Goal: Task Accomplishment & Management: Use online tool/utility

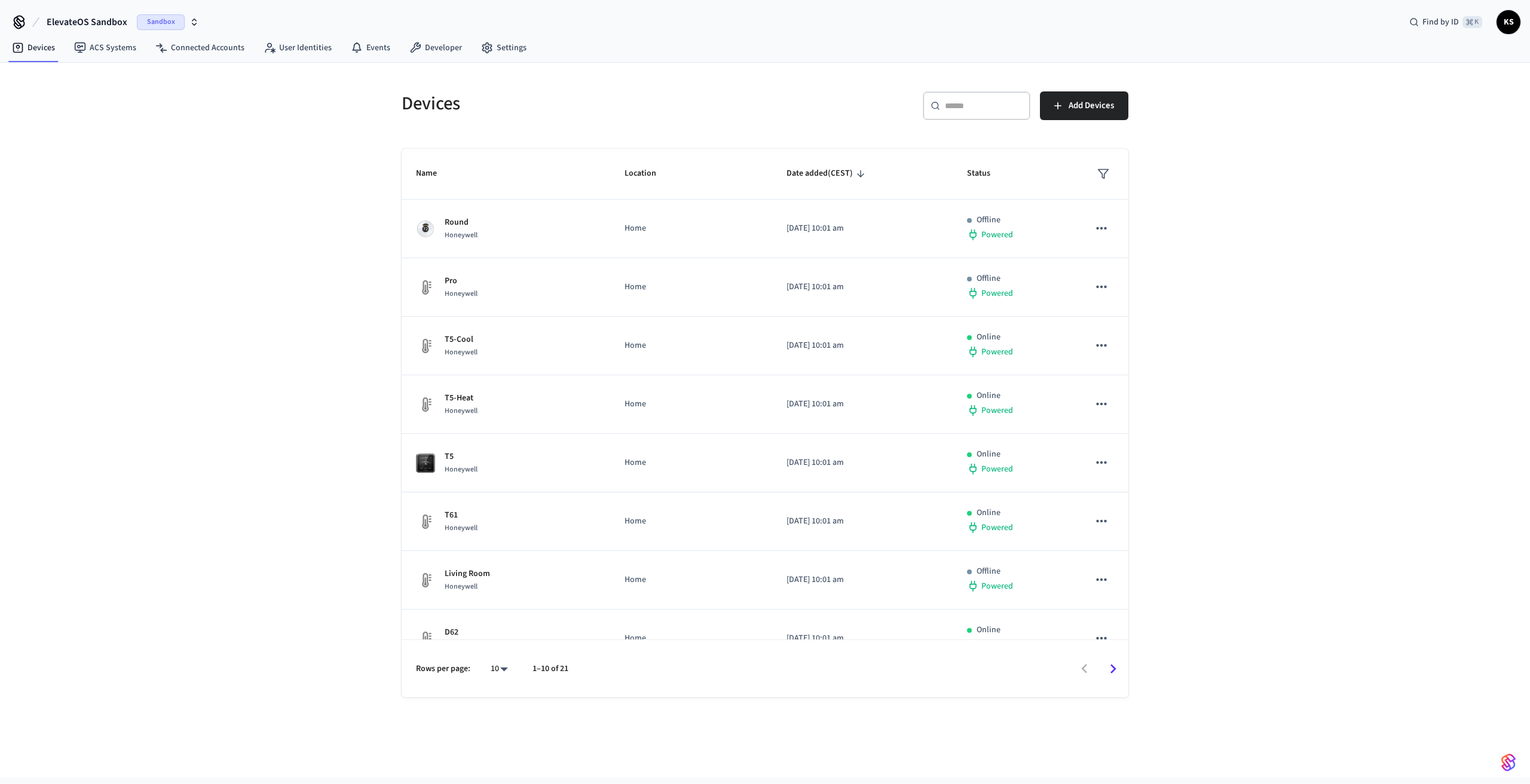
click at [193, 23] on icon "button" at bounding box center [195, 22] width 10 height 10
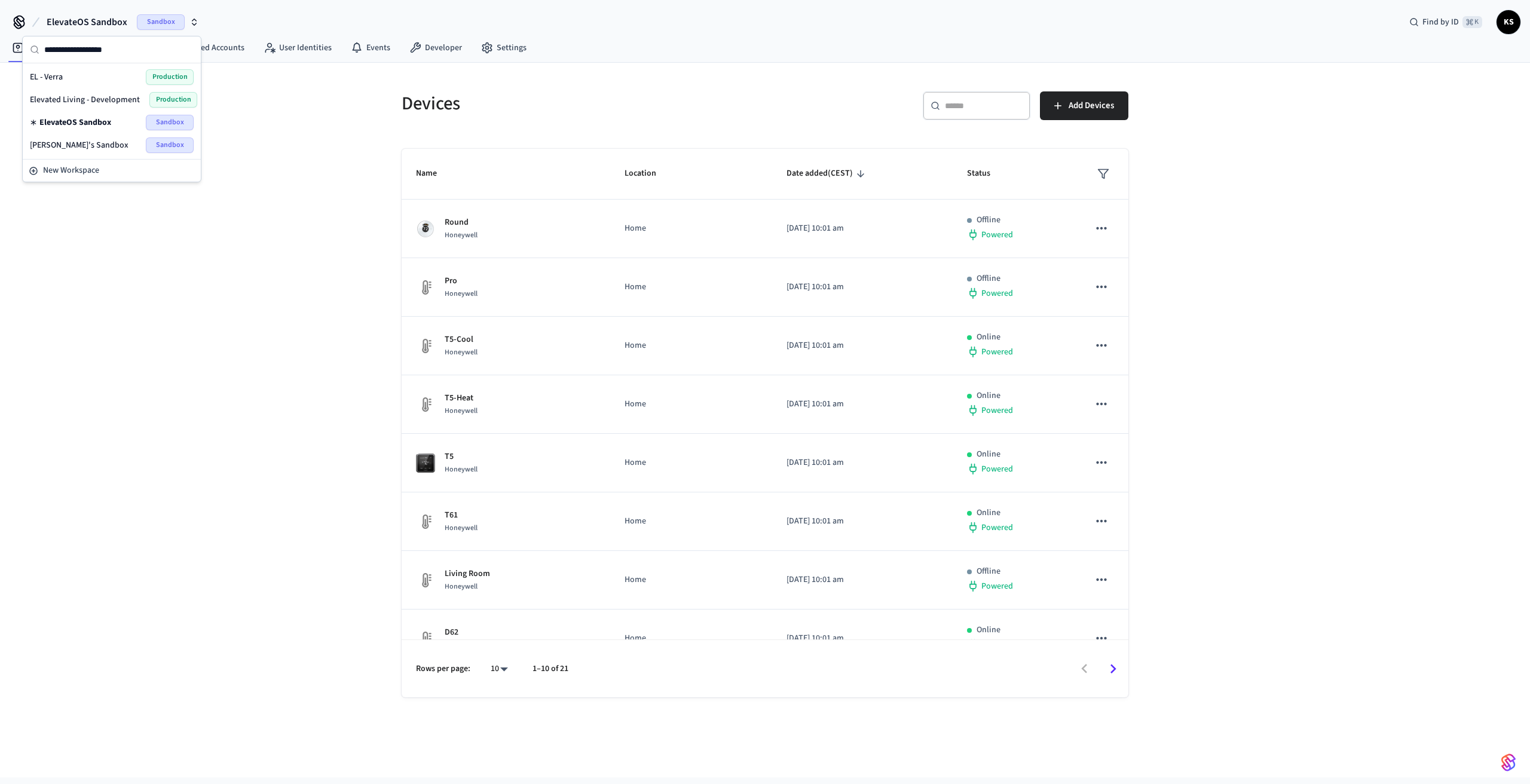
click at [50, 77] on span "EL - Verra" at bounding box center [46, 77] width 33 height 12
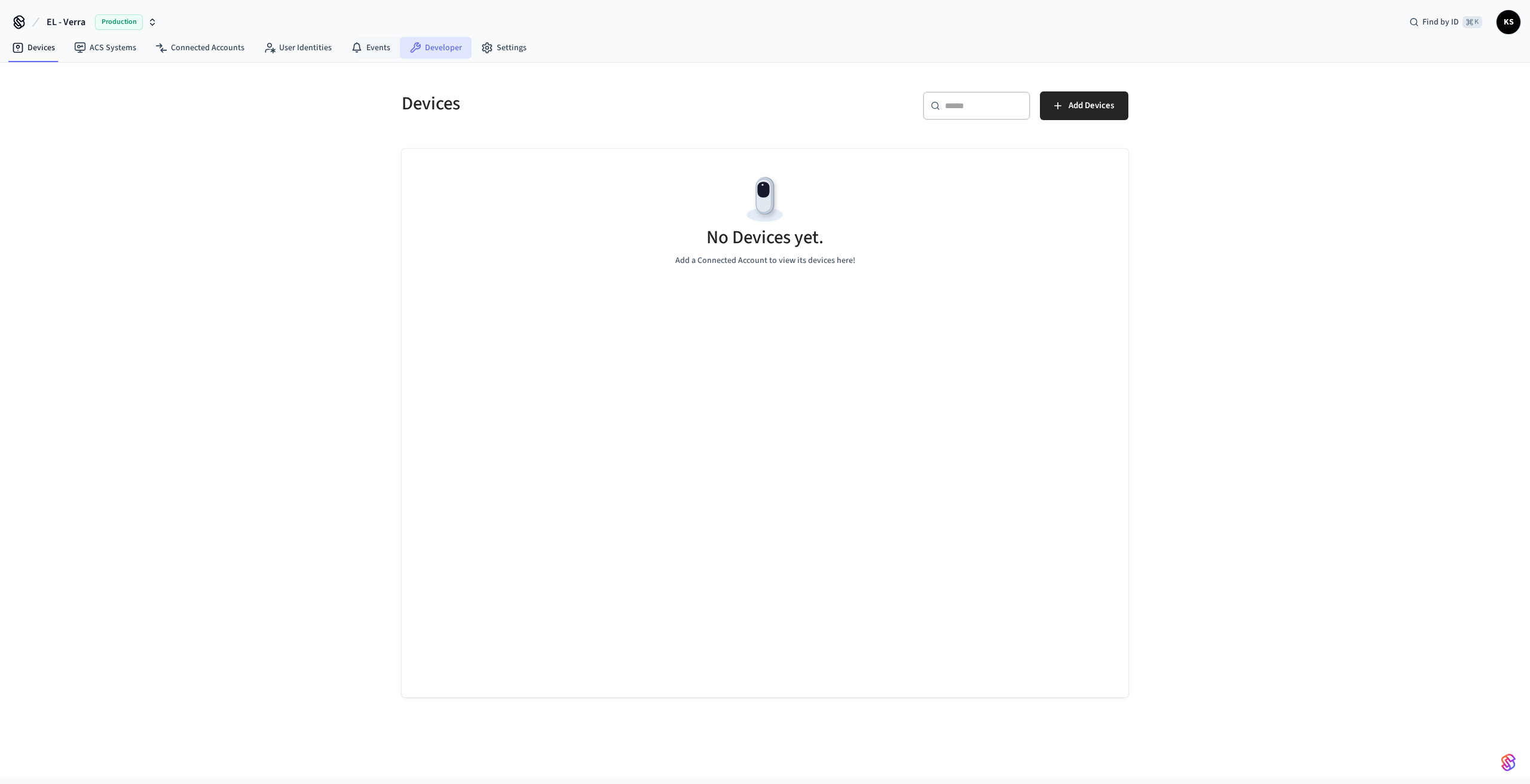
click at [420, 51] on link "Developer" at bounding box center [436, 48] width 72 height 22
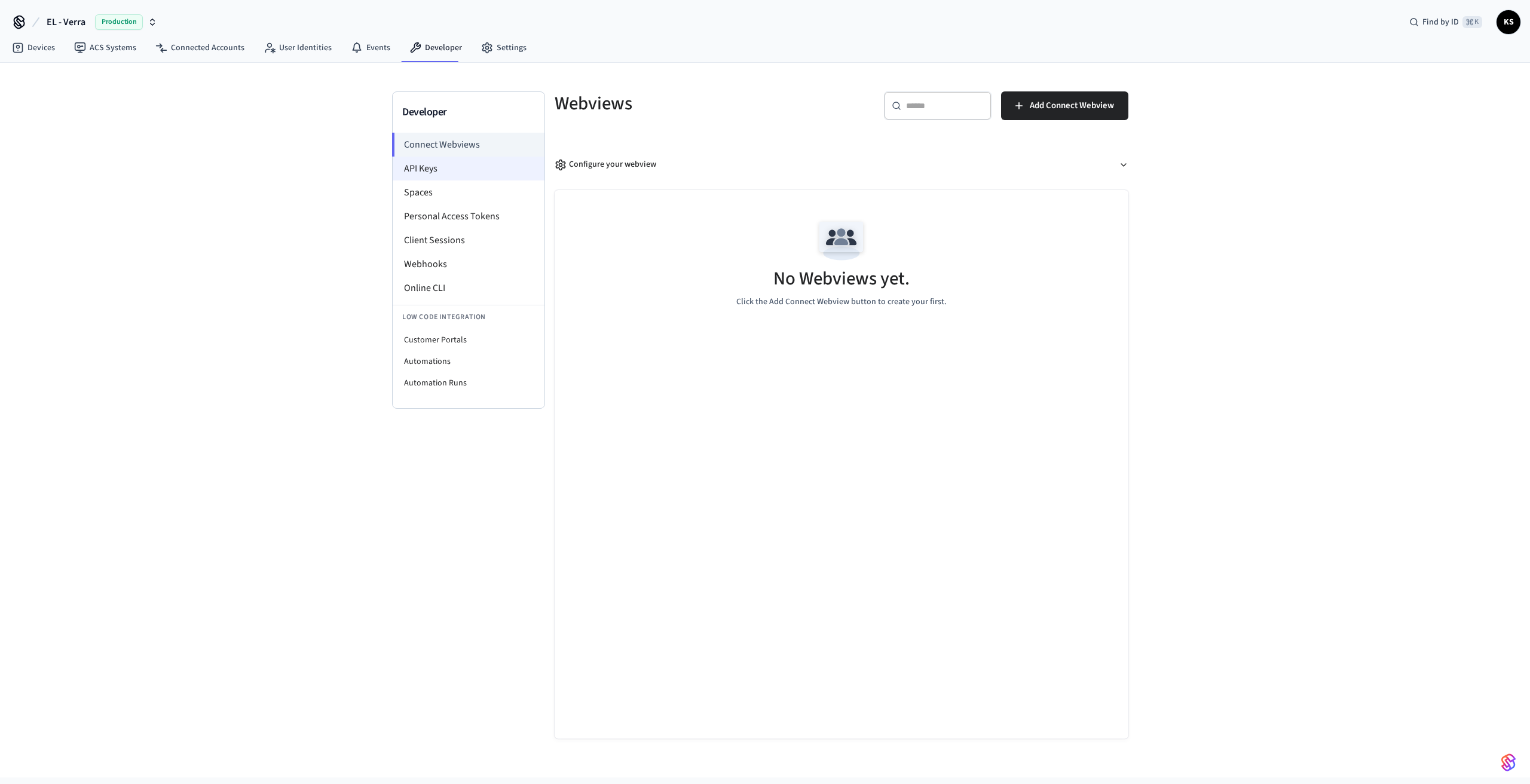
click at [430, 167] on li "API Keys" at bounding box center [468, 169] width 152 height 24
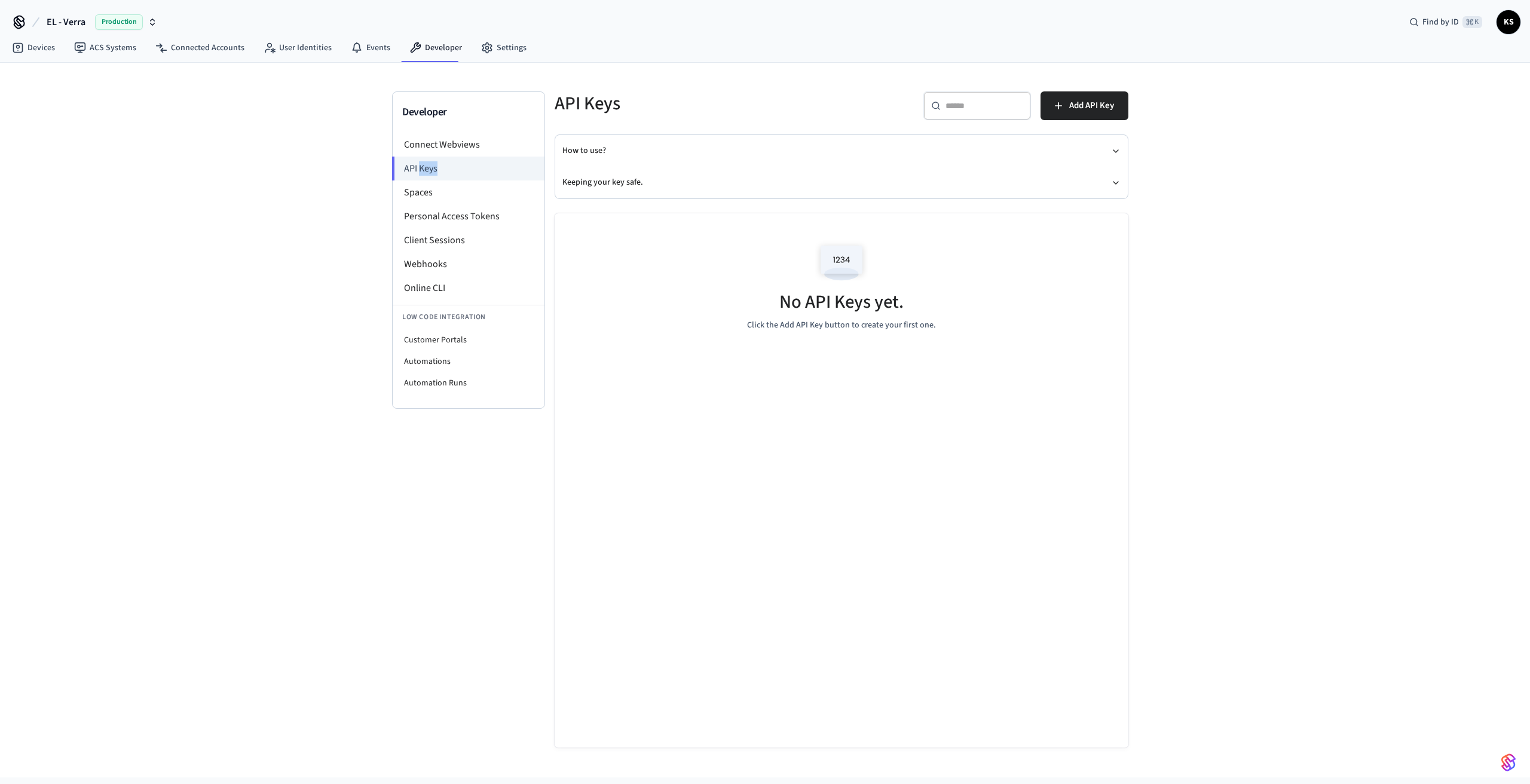
click at [139, 25] on span "Production" at bounding box center [118, 22] width 48 height 16
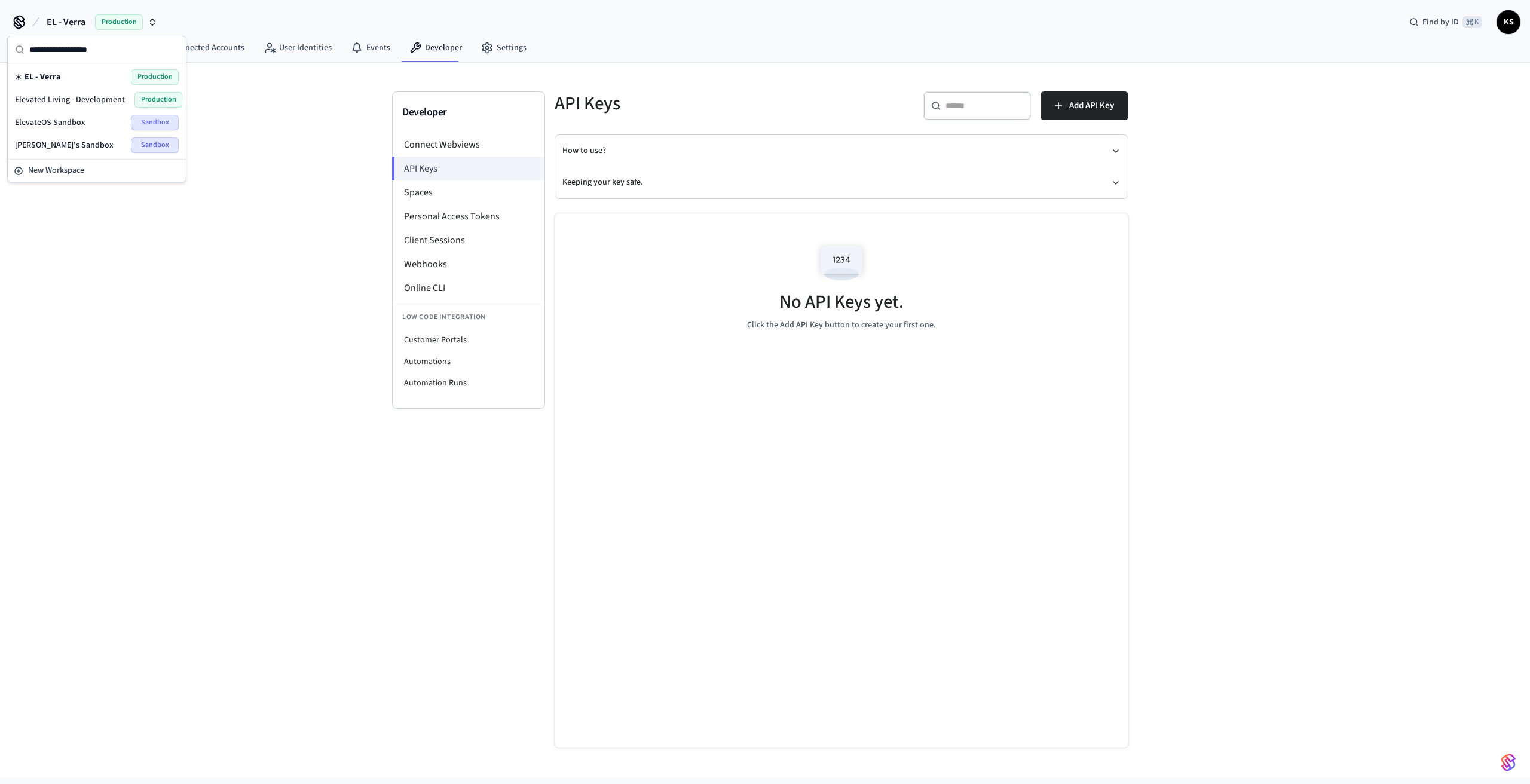
click at [750, 294] on div "No API Keys yet. Click the Add API Key button to create your first one." at bounding box center [841, 284] width 573 height 142
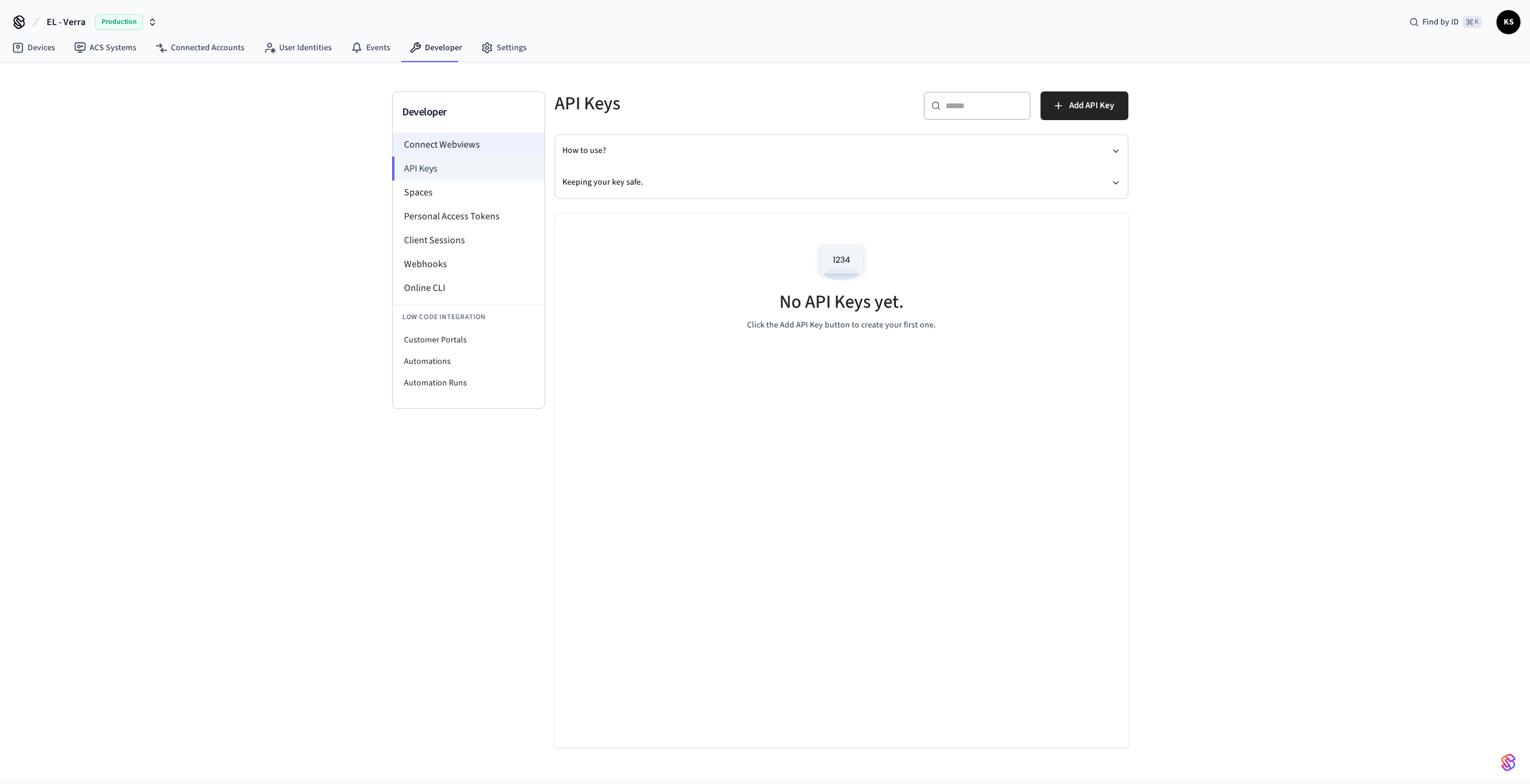
click at [468, 146] on li "Connect Webviews" at bounding box center [468, 145] width 152 height 24
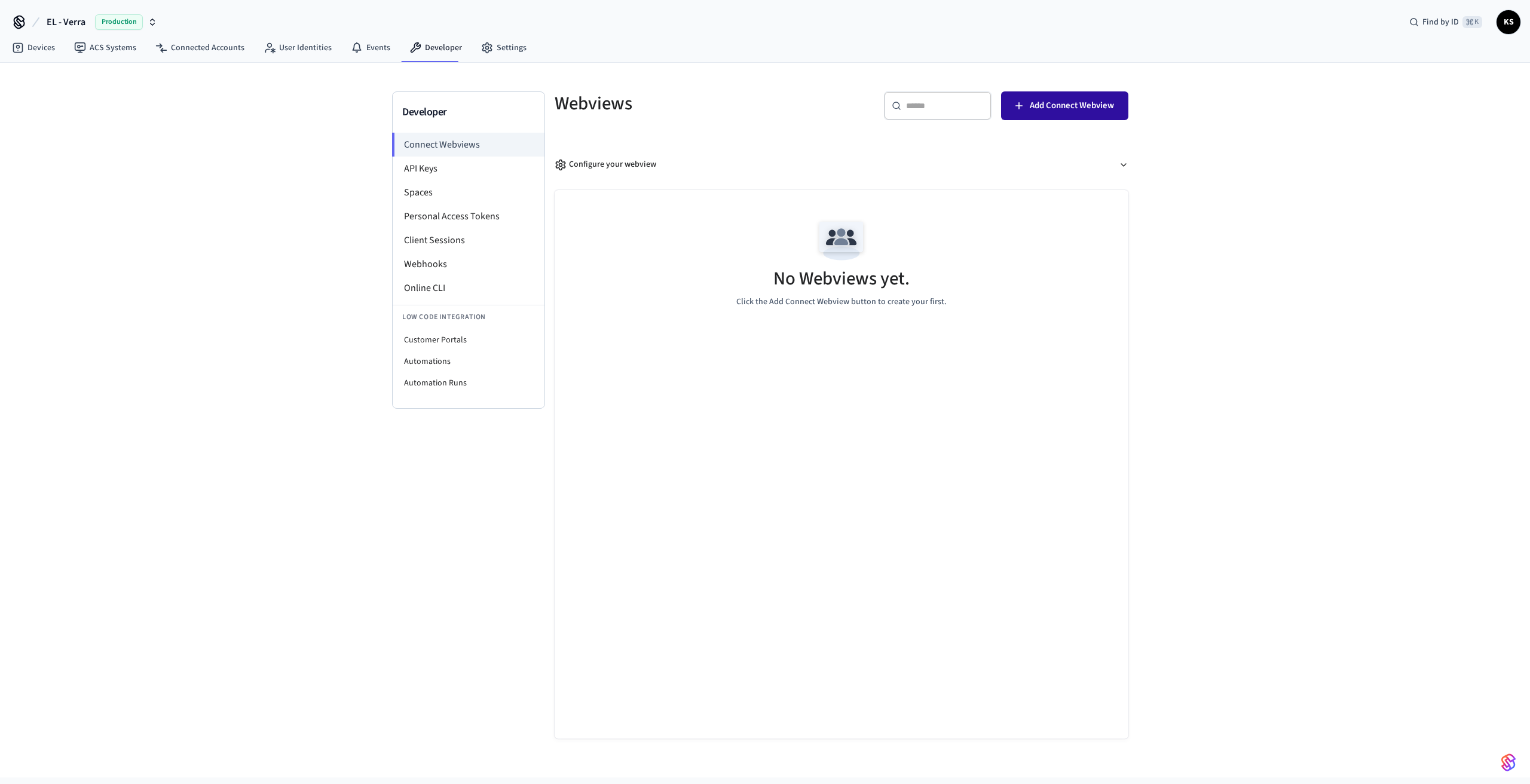
click at [1068, 106] on span "Add Connect Webview" at bounding box center [1071, 106] width 84 height 16
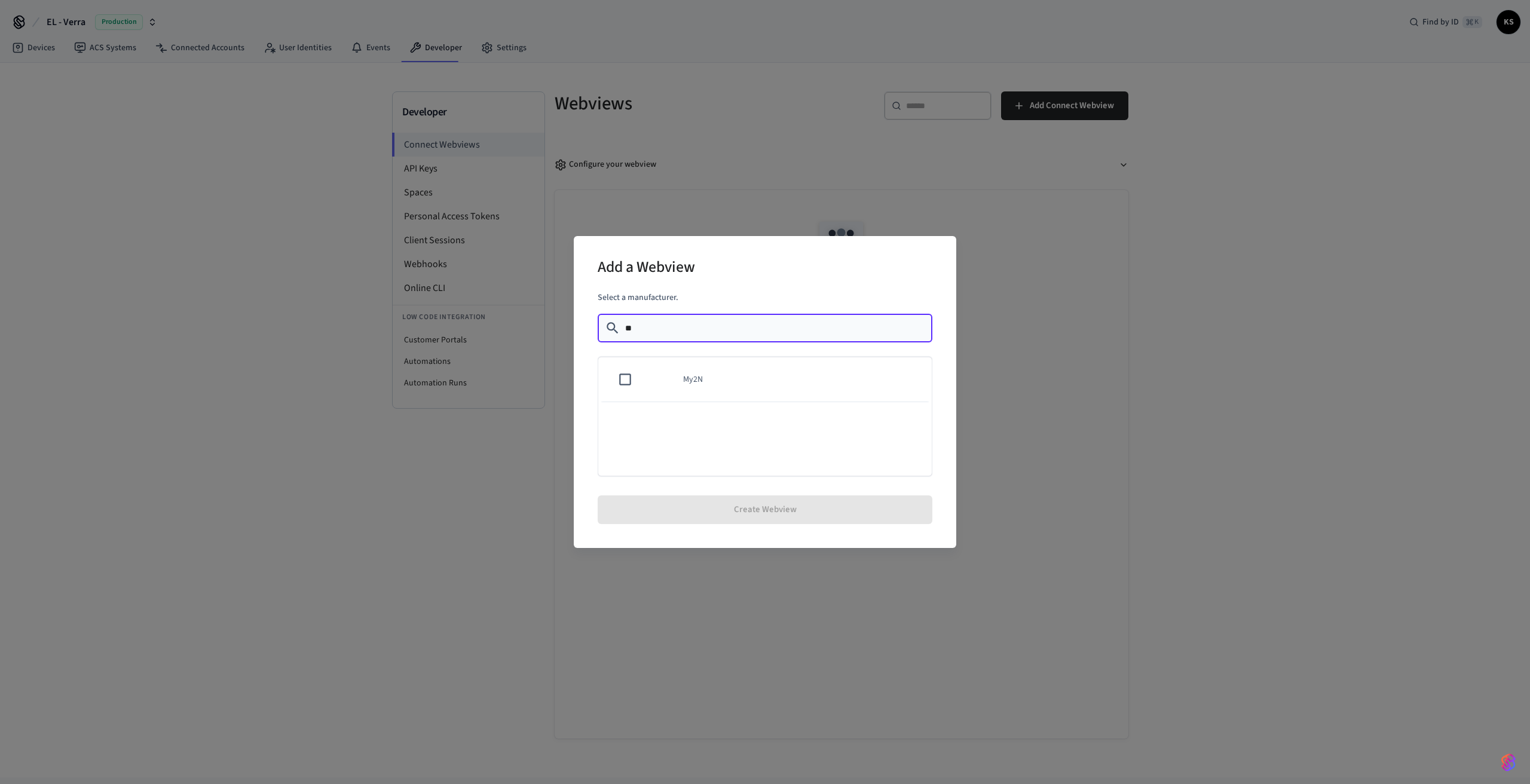
type input "**"
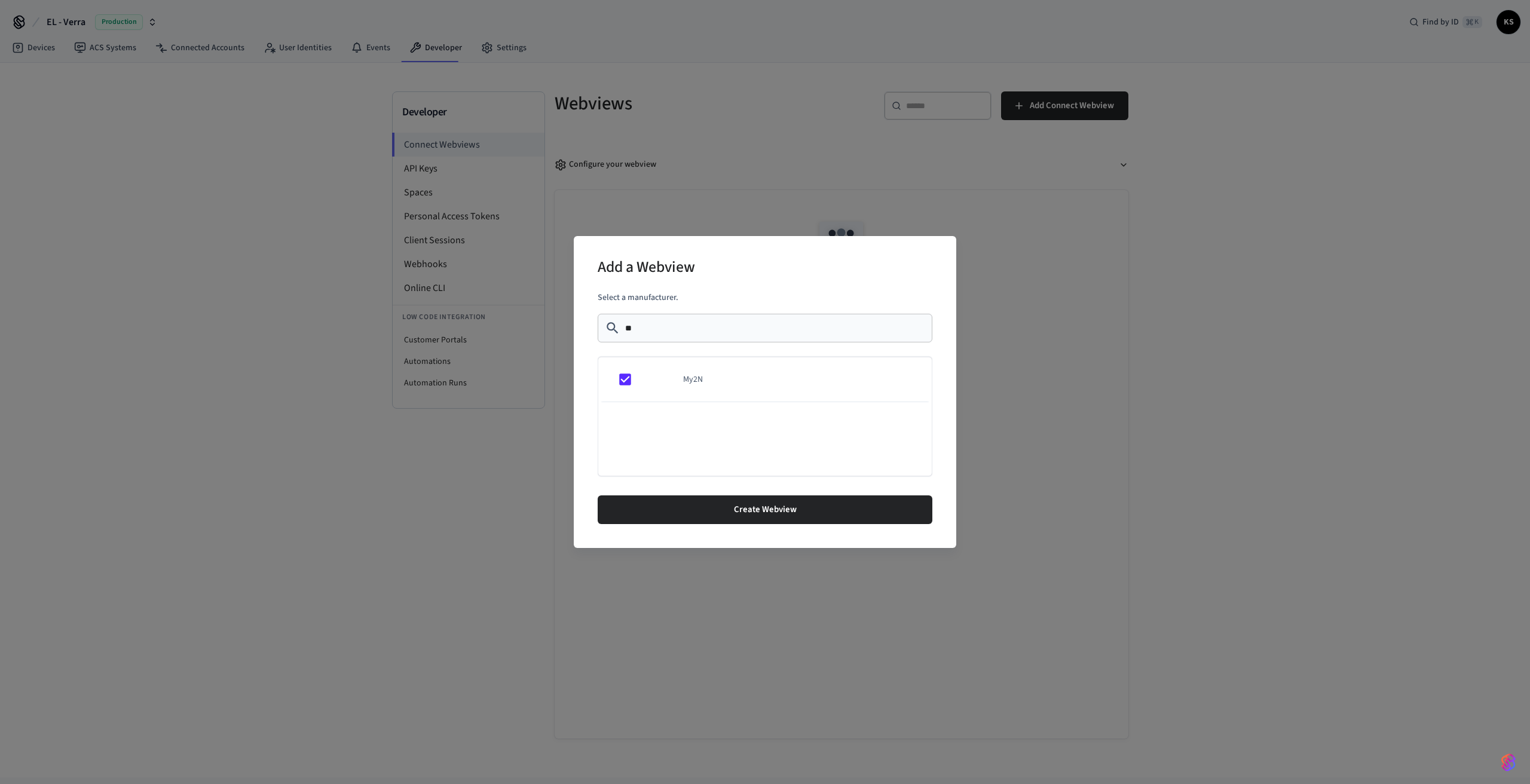
click at [555, 492] on div "Add a Webview Select a manufacturer. ​ ** ​ My2N Create Webview" at bounding box center [765, 392] width 1530 height 784
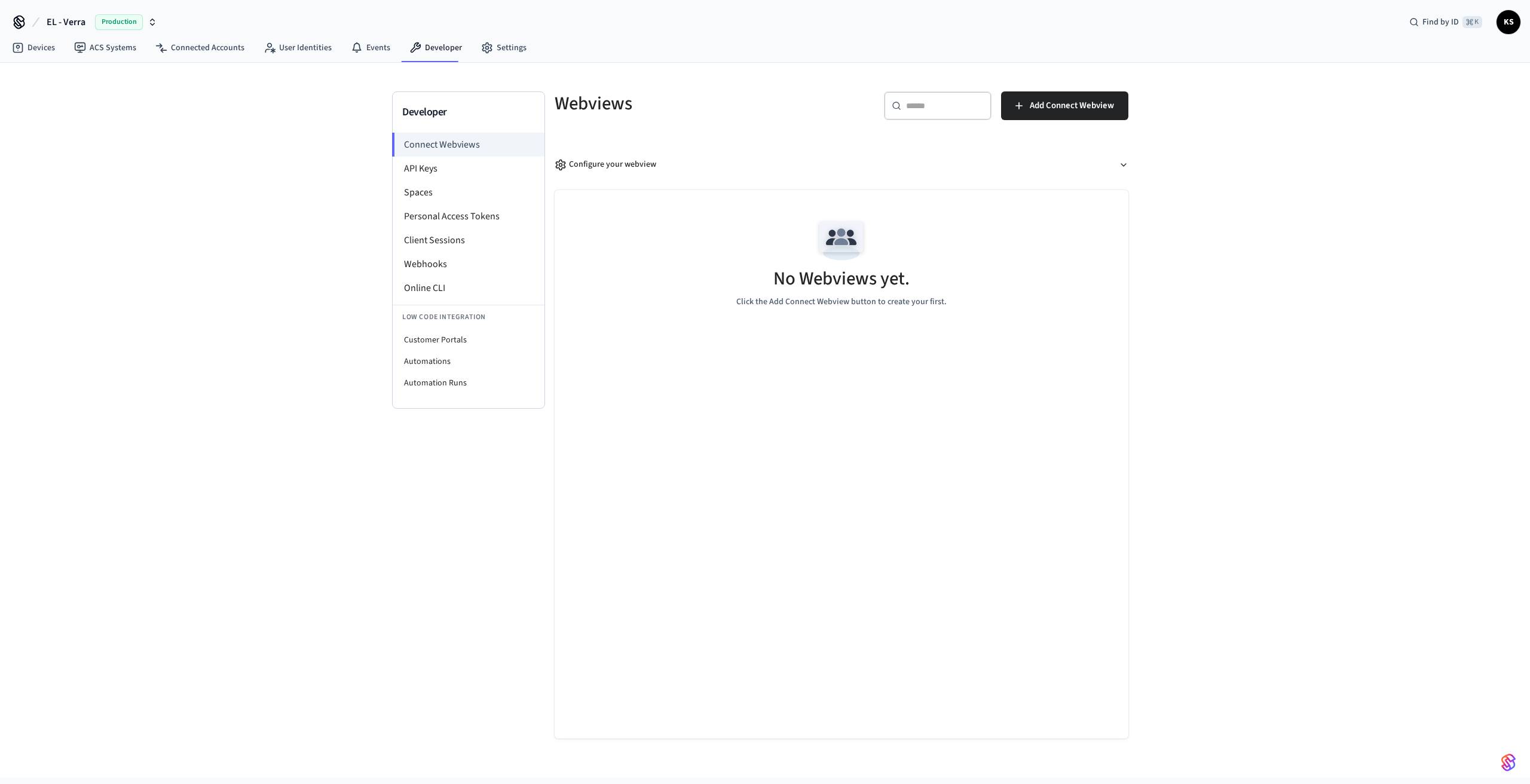
click at [114, 19] on span "Production" at bounding box center [118, 22] width 48 height 16
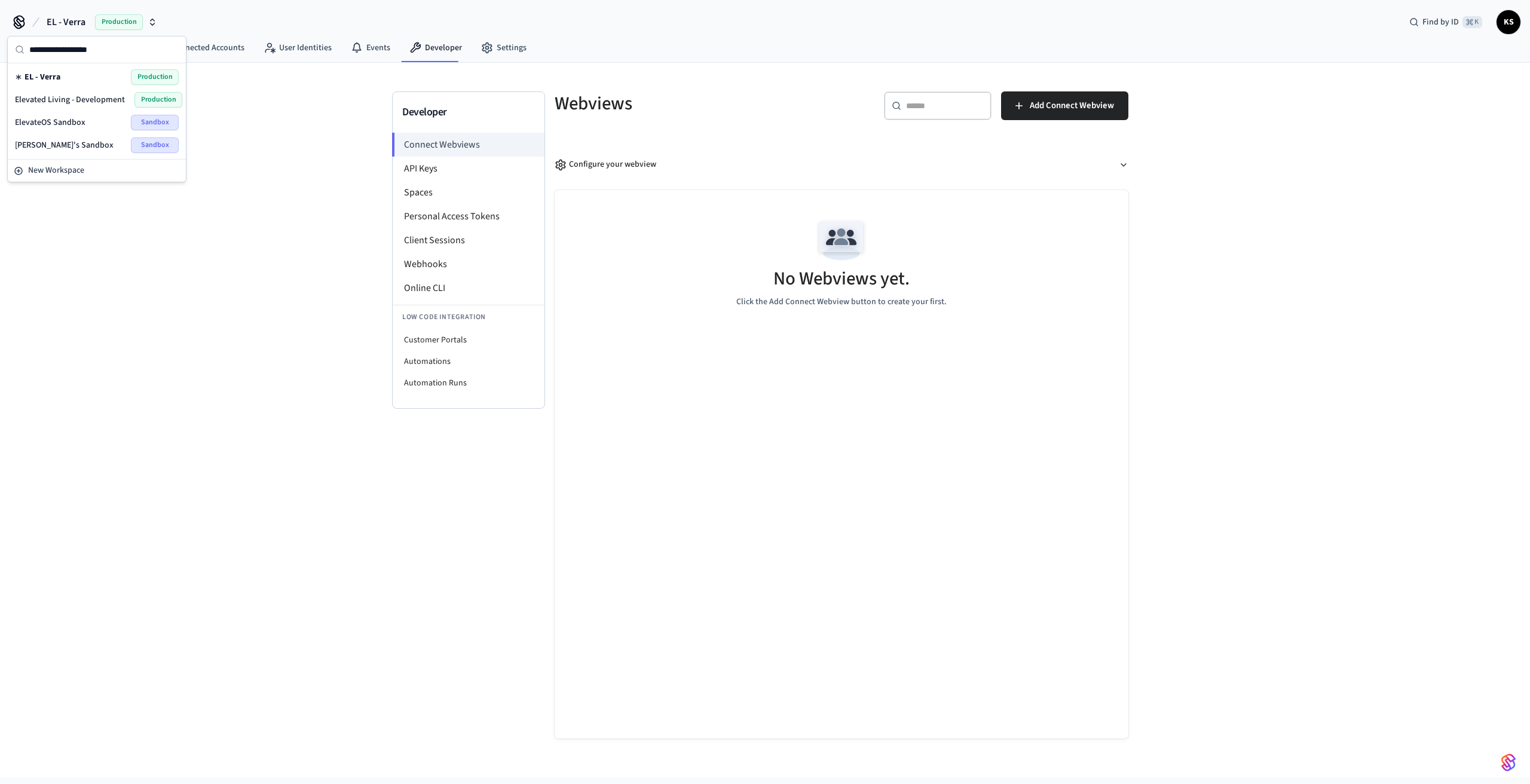
click at [102, 121] on div "ElevateOS Sandbox Sandbox" at bounding box center [97, 123] width 164 height 16
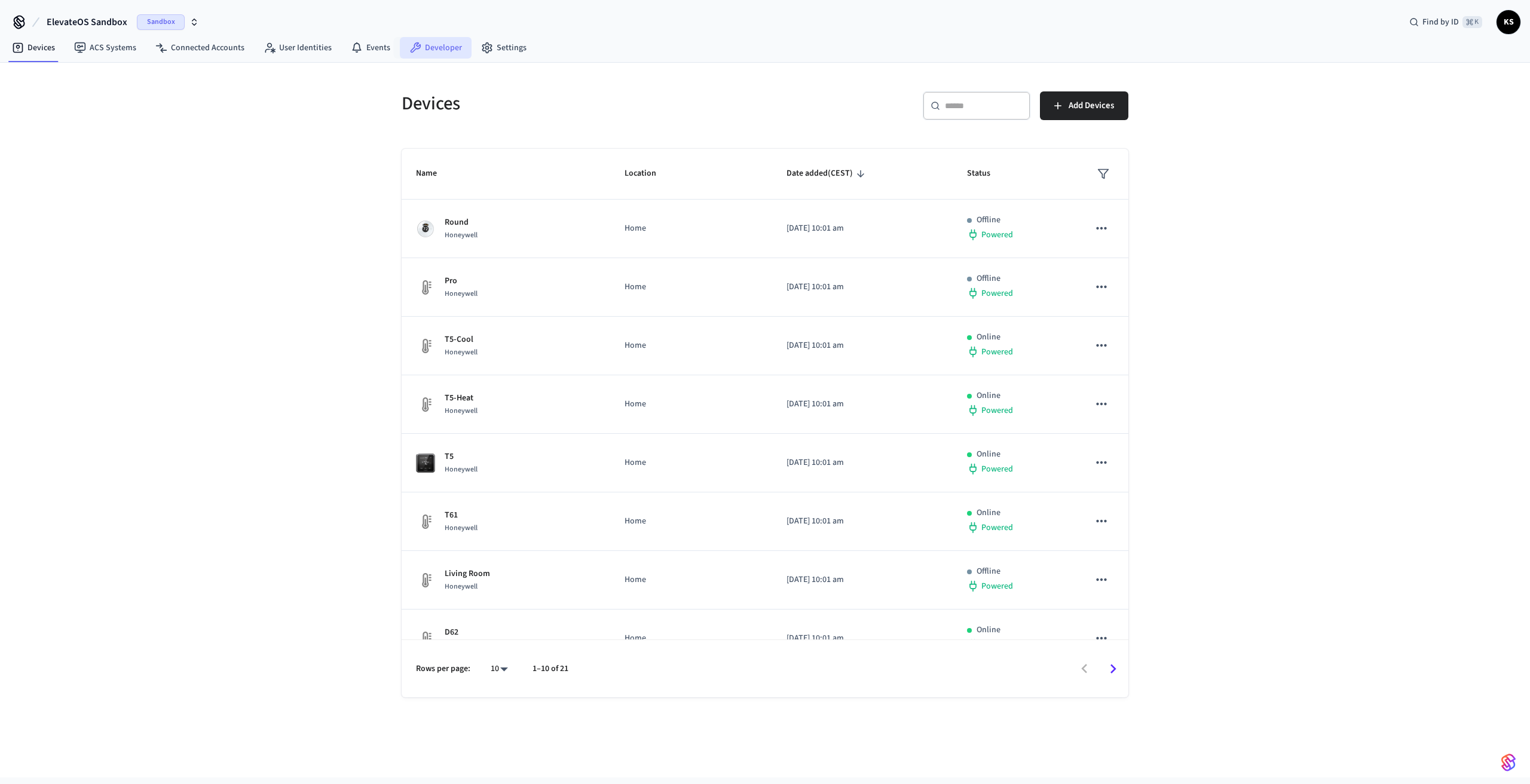
click at [439, 43] on link "Developer" at bounding box center [436, 48] width 72 height 22
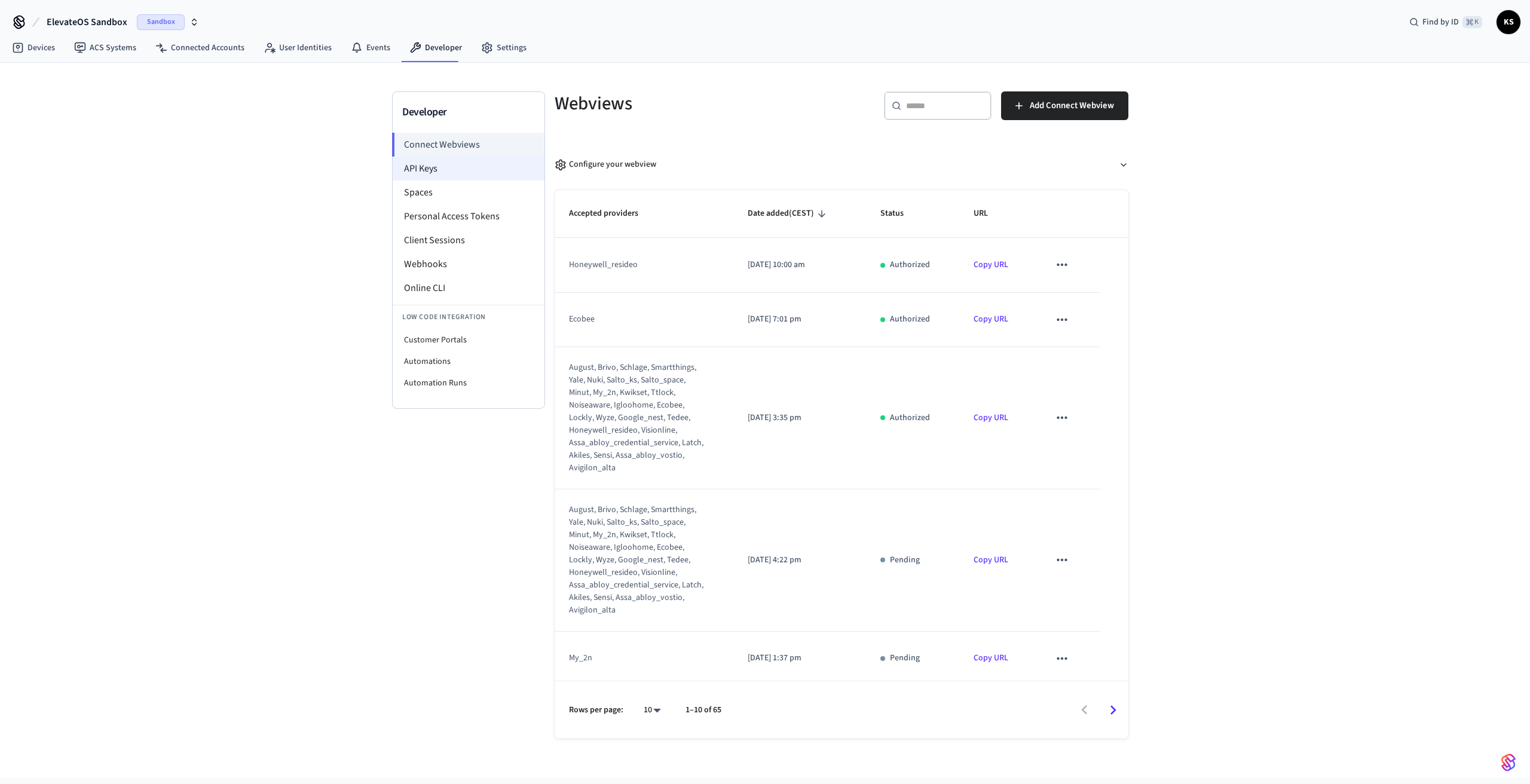
click at [438, 175] on li "API Keys" at bounding box center [468, 169] width 152 height 24
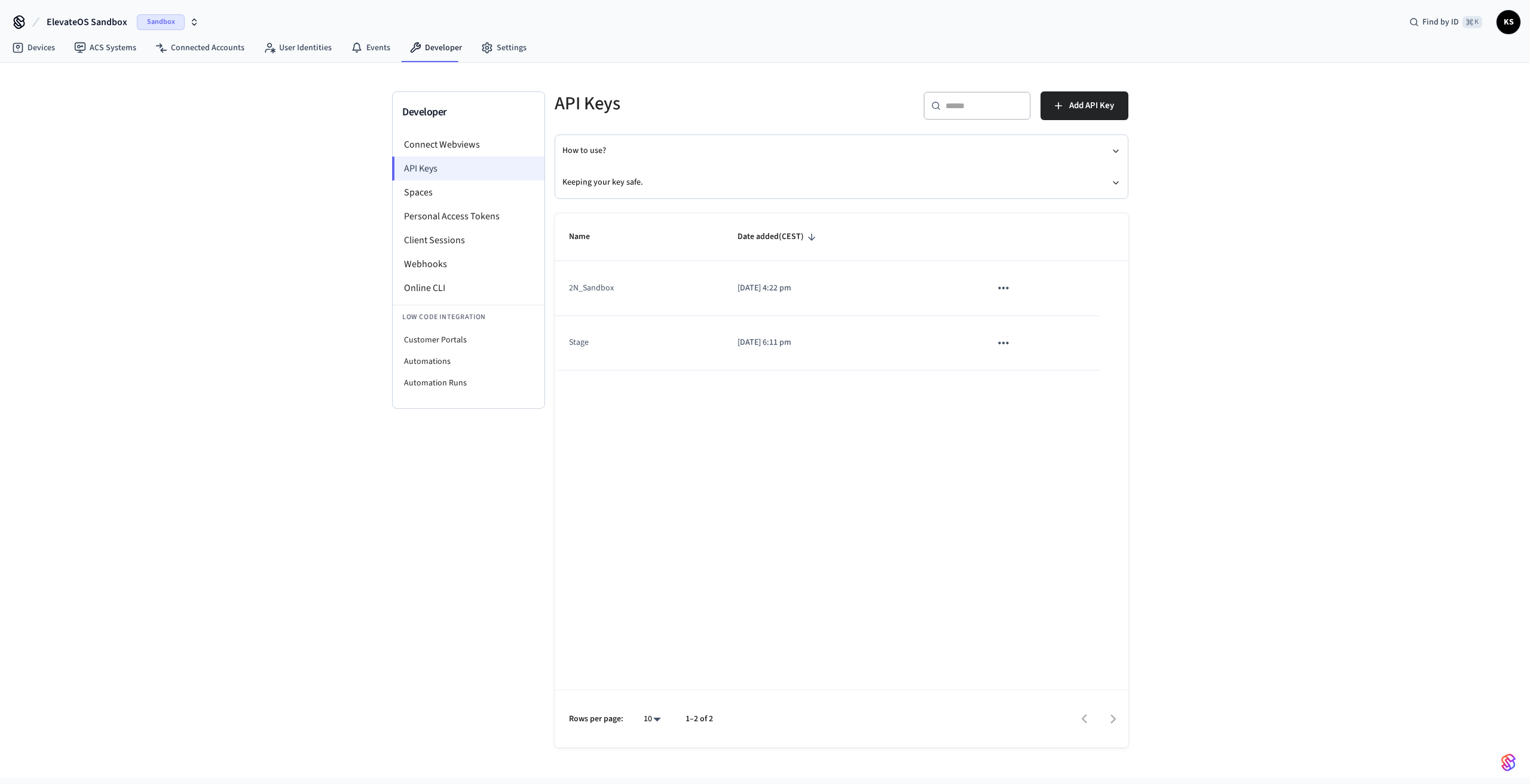
click at [464, 159] on li "API Keys" at bounding box center [468, 169] width 152 height 24
click at [463, 145] on li "Connect Webviews" at bounding box center [468, 145] width 152 height 24
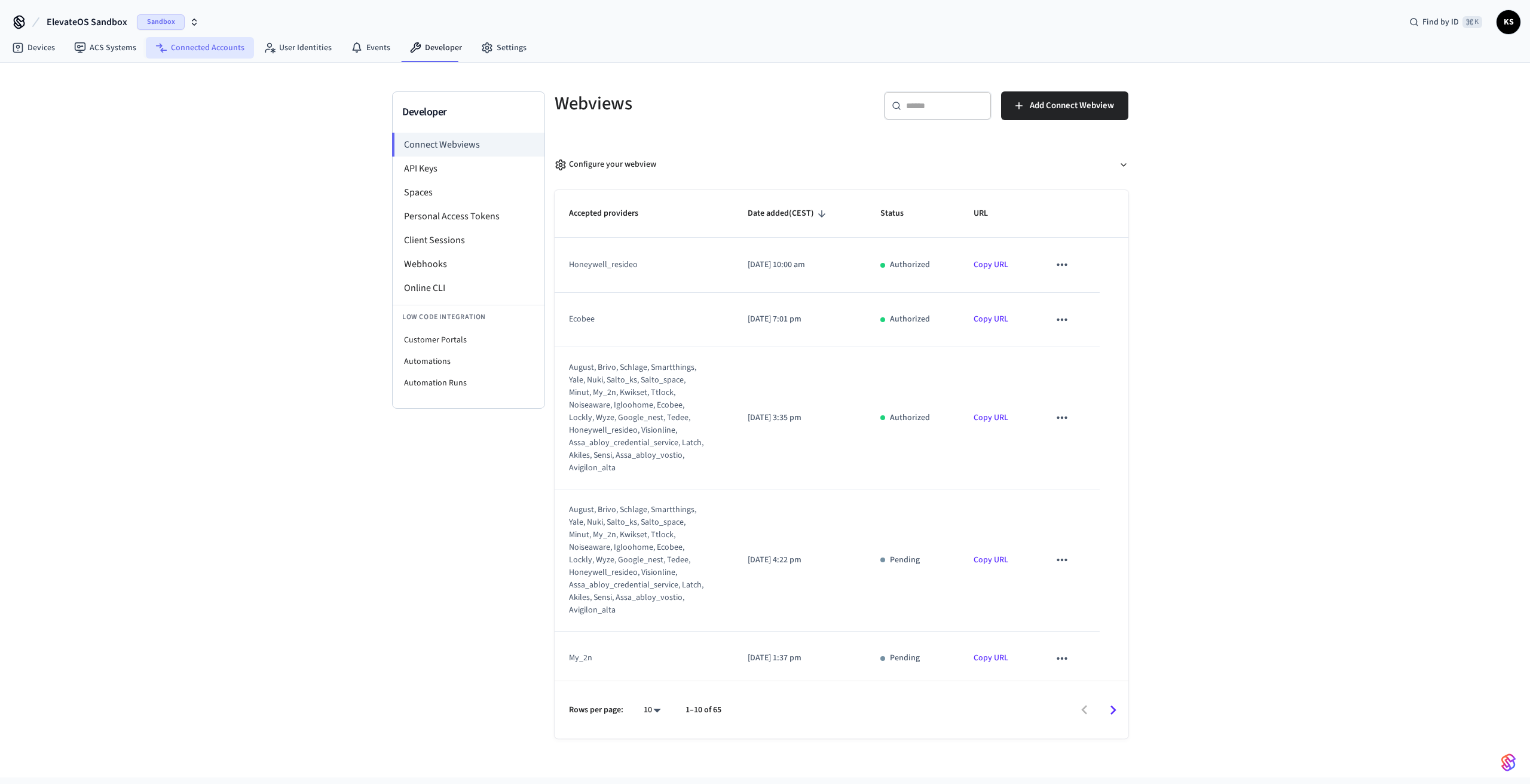
click at [216, 53] on link "Connected Accounts" at bounding box center [199, 48] width 108 height 22
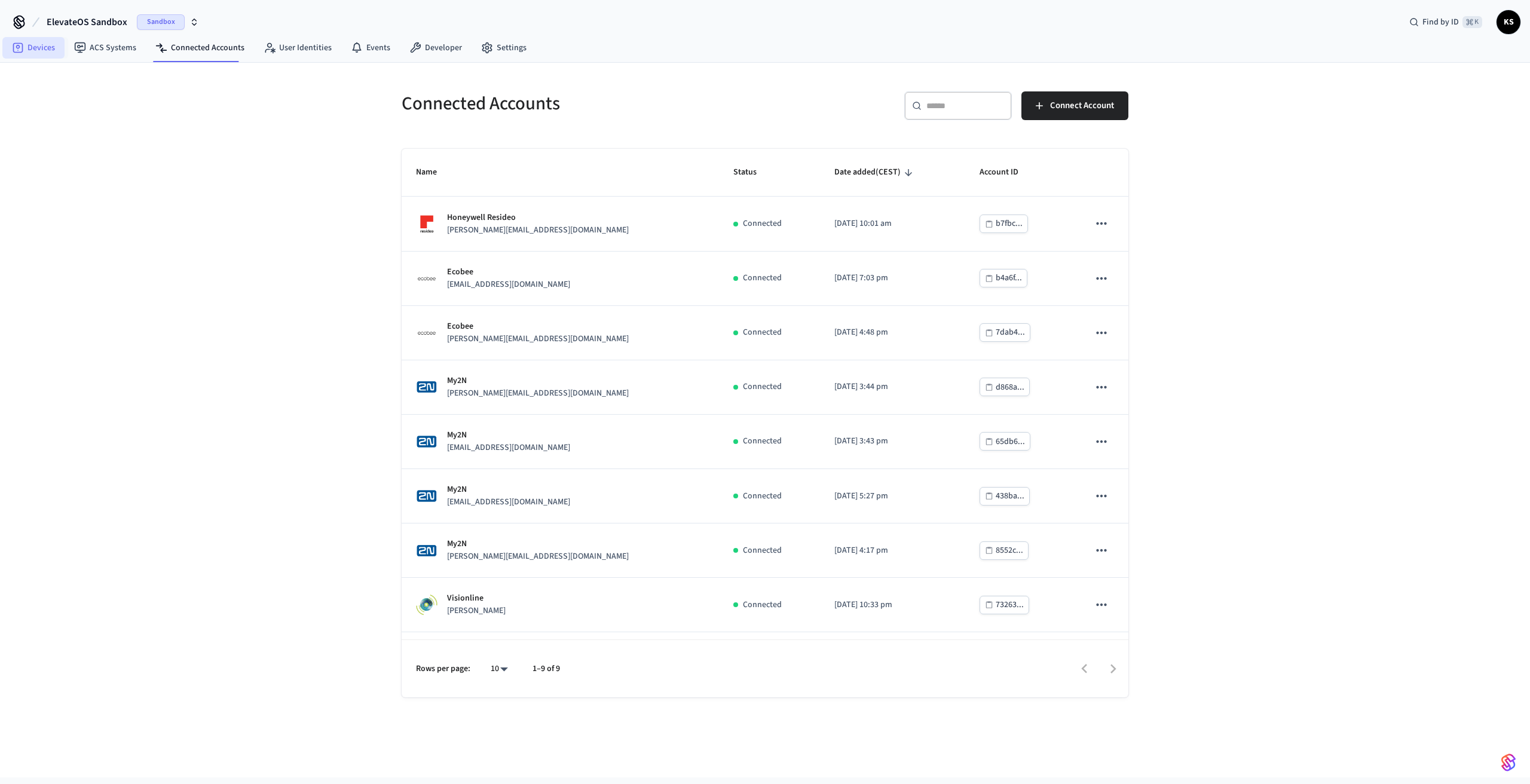
click at [19, 51] on icon at bounding box center [18, 48] width 12 height 12
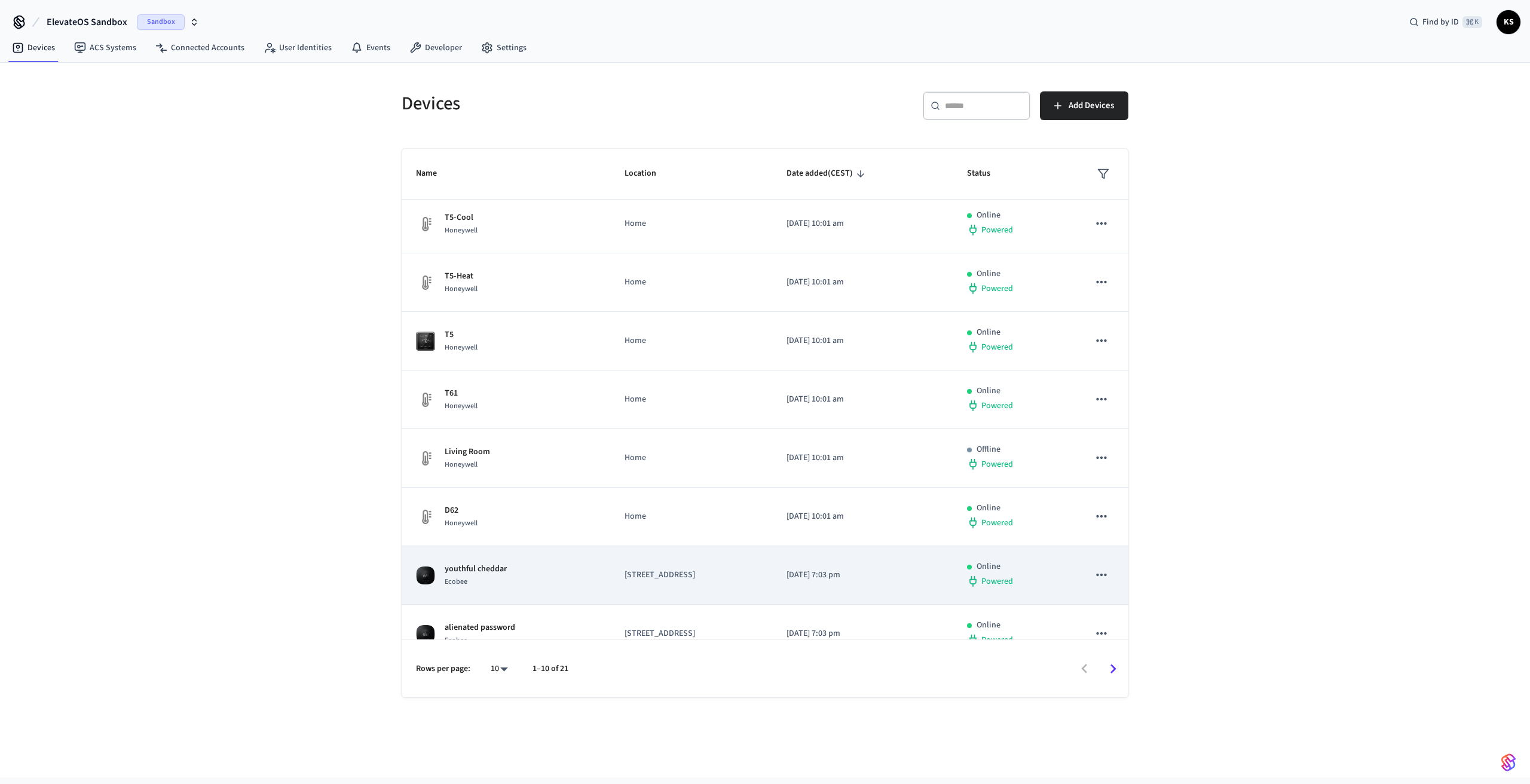
scroll to position [146, 0]
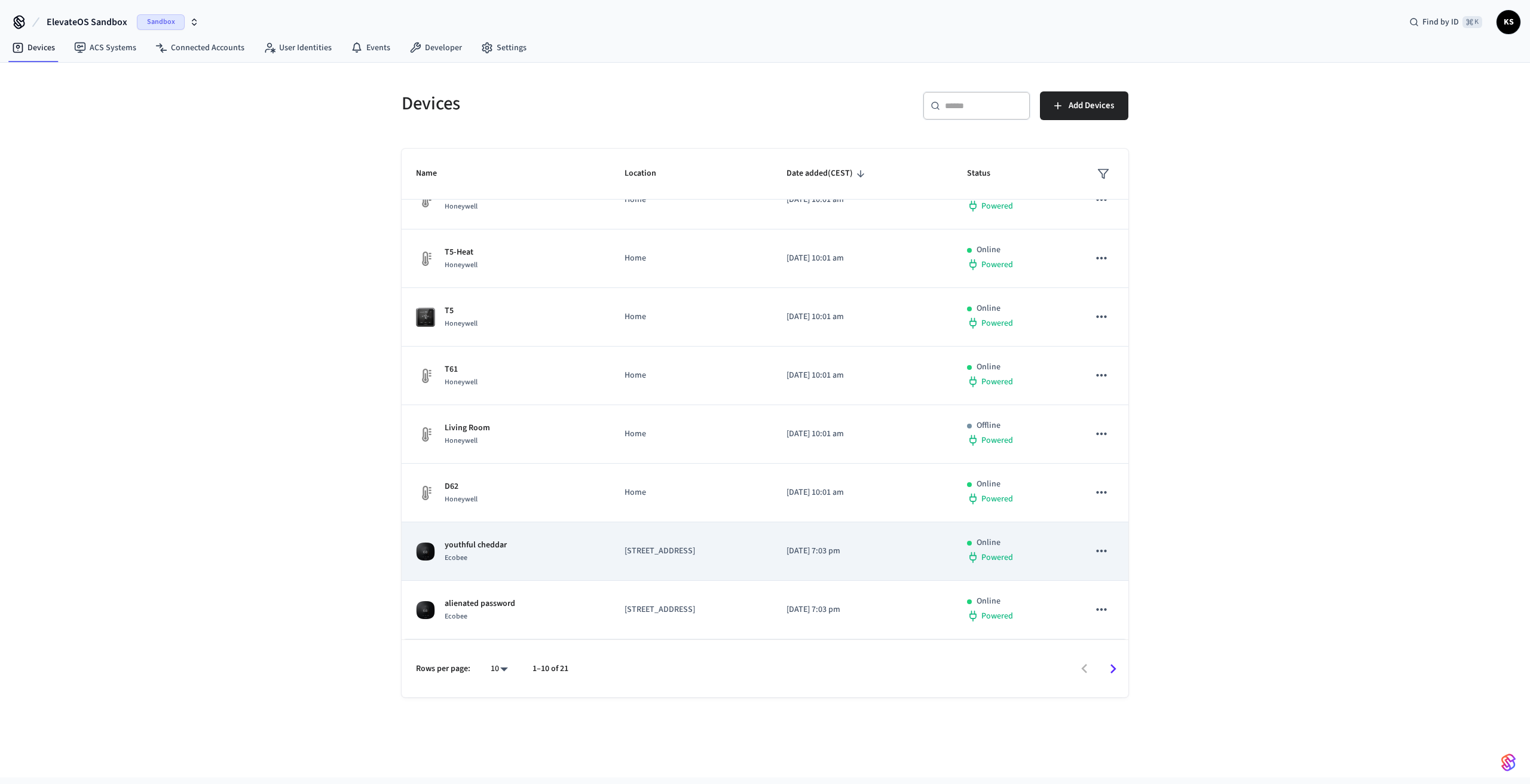
click at [546, 554] on div "youthful cheddar Ecobee" at bounding box center [506, 551] width 180 height 25
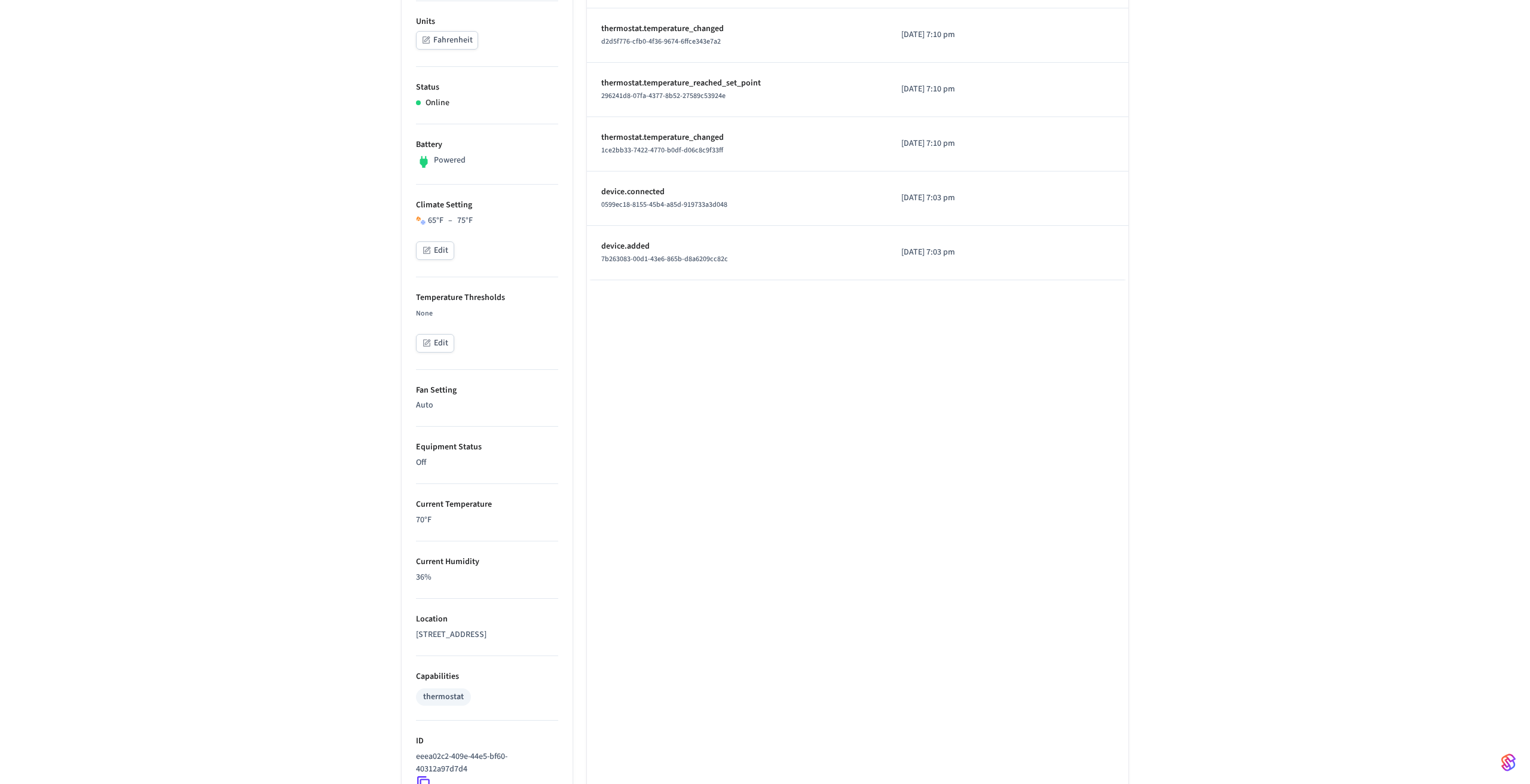
scroll to position [253, 0]
drag, startPoint x: 422, startPoint y: 617, endPoint x: 510, endPoint y: 644, distance: 92.0
click at [510, 644] on li "Location [STREET_ADDRESS]" at bounding box center [486, 626] width 142 height 57
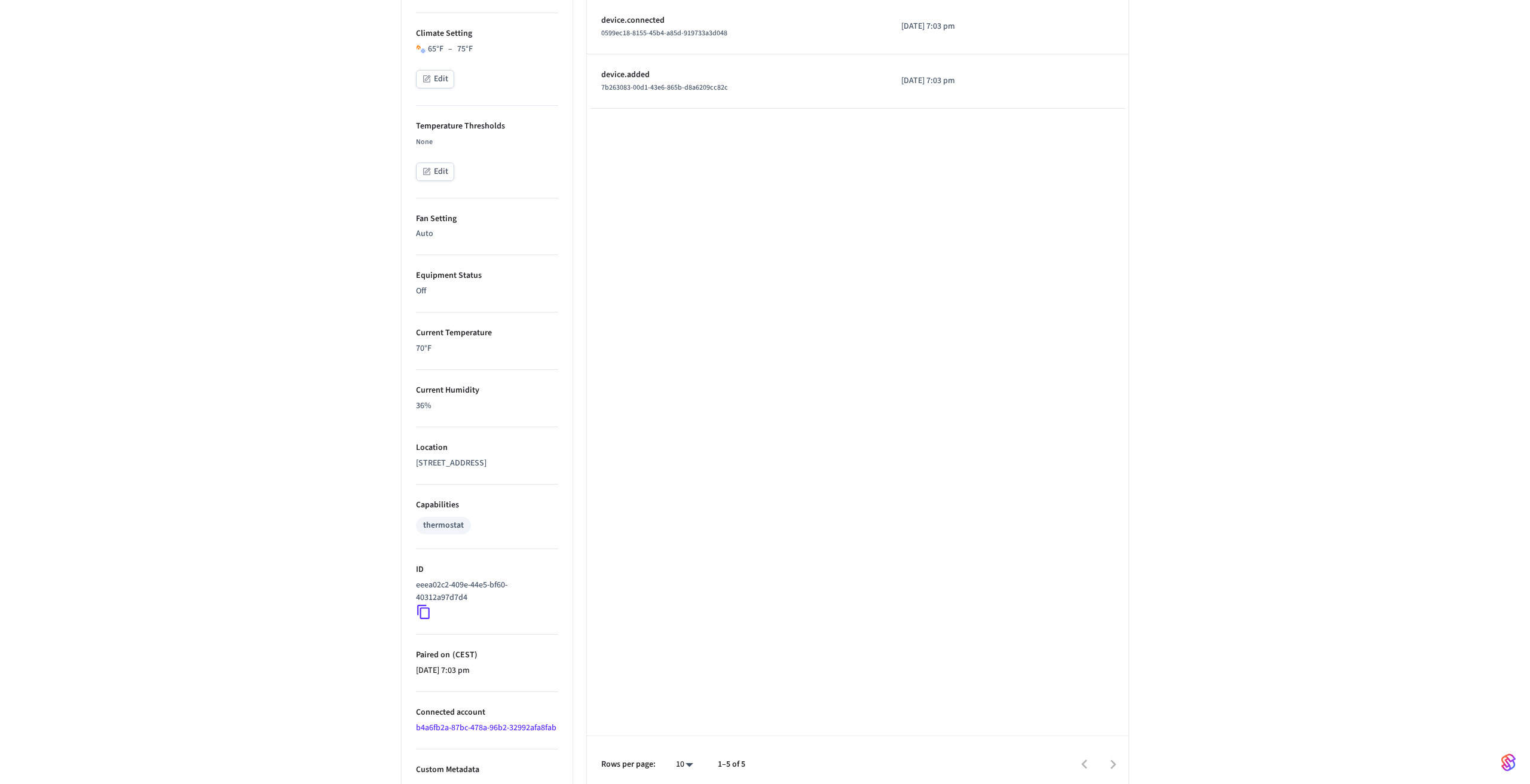
scroll to position [459, 0]
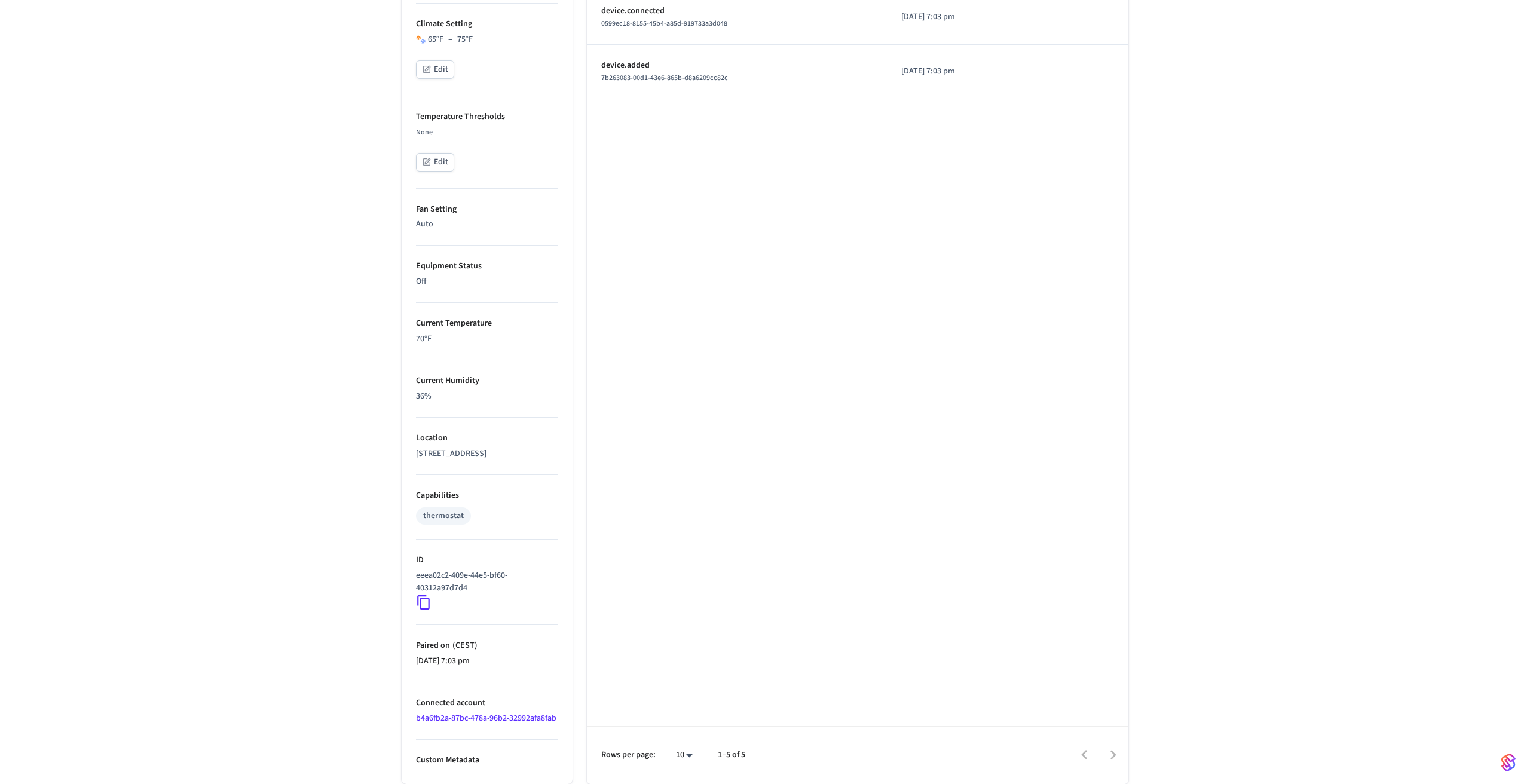
click at [470, 761] on p "Custom Metadata" at bounding box center [486, 760] width 142 height 13
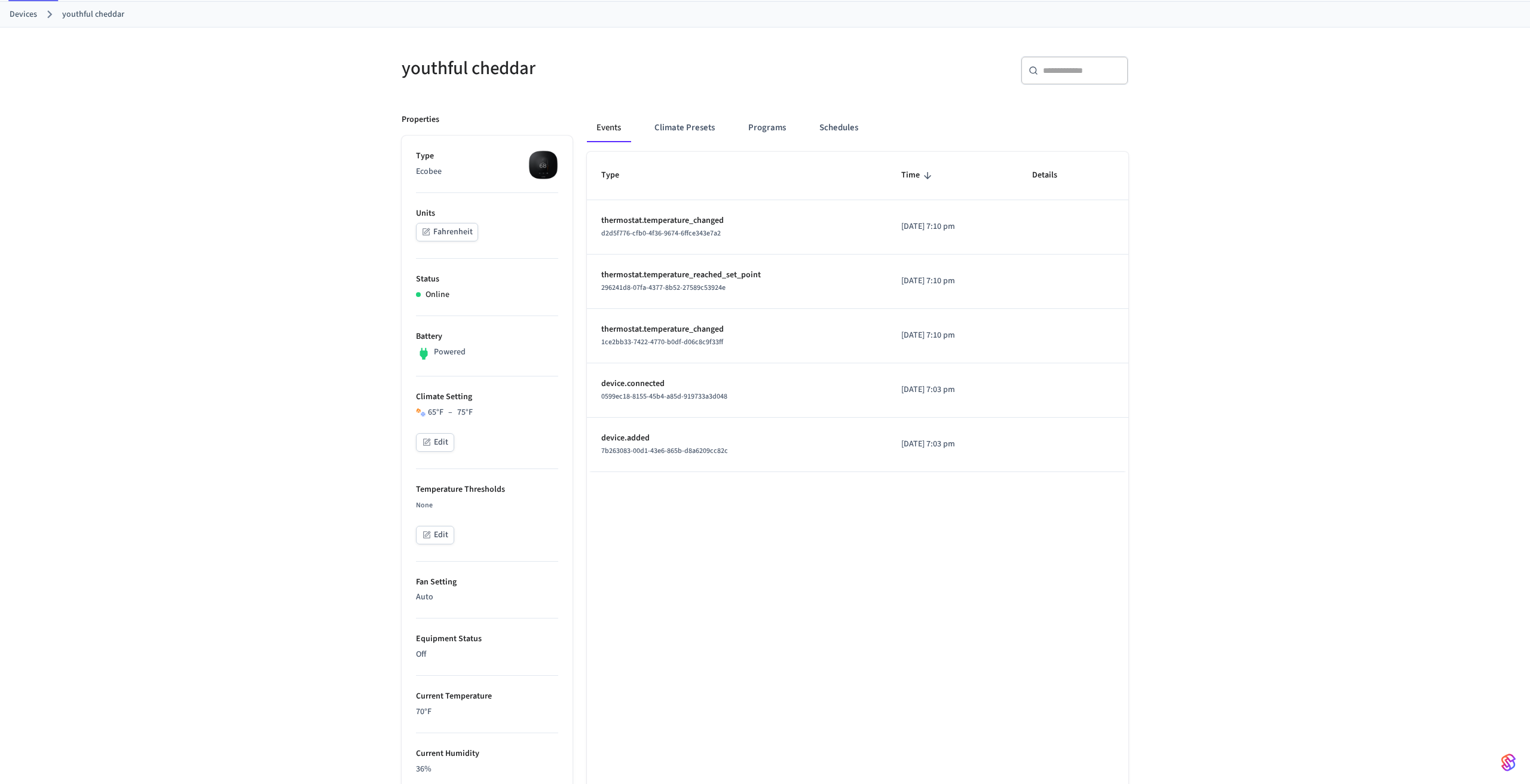
scroll to position [60, 0]
click at [705, 121] on button "Climate Presets" at bounding box center [685, 129] width 80 height 28
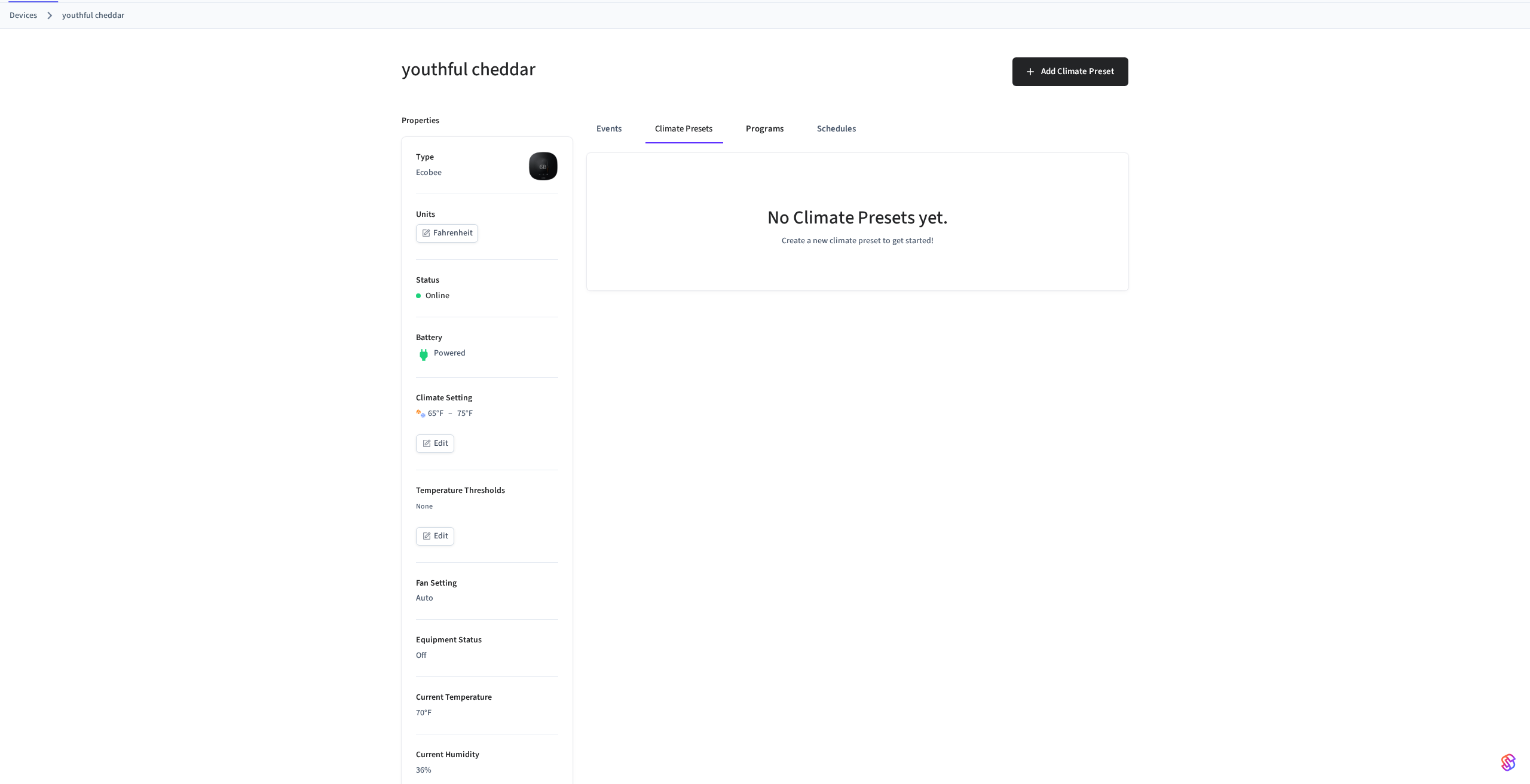
click at [767, 124] on button "Programs" at bounding box center [764, 129] width 57 height 28
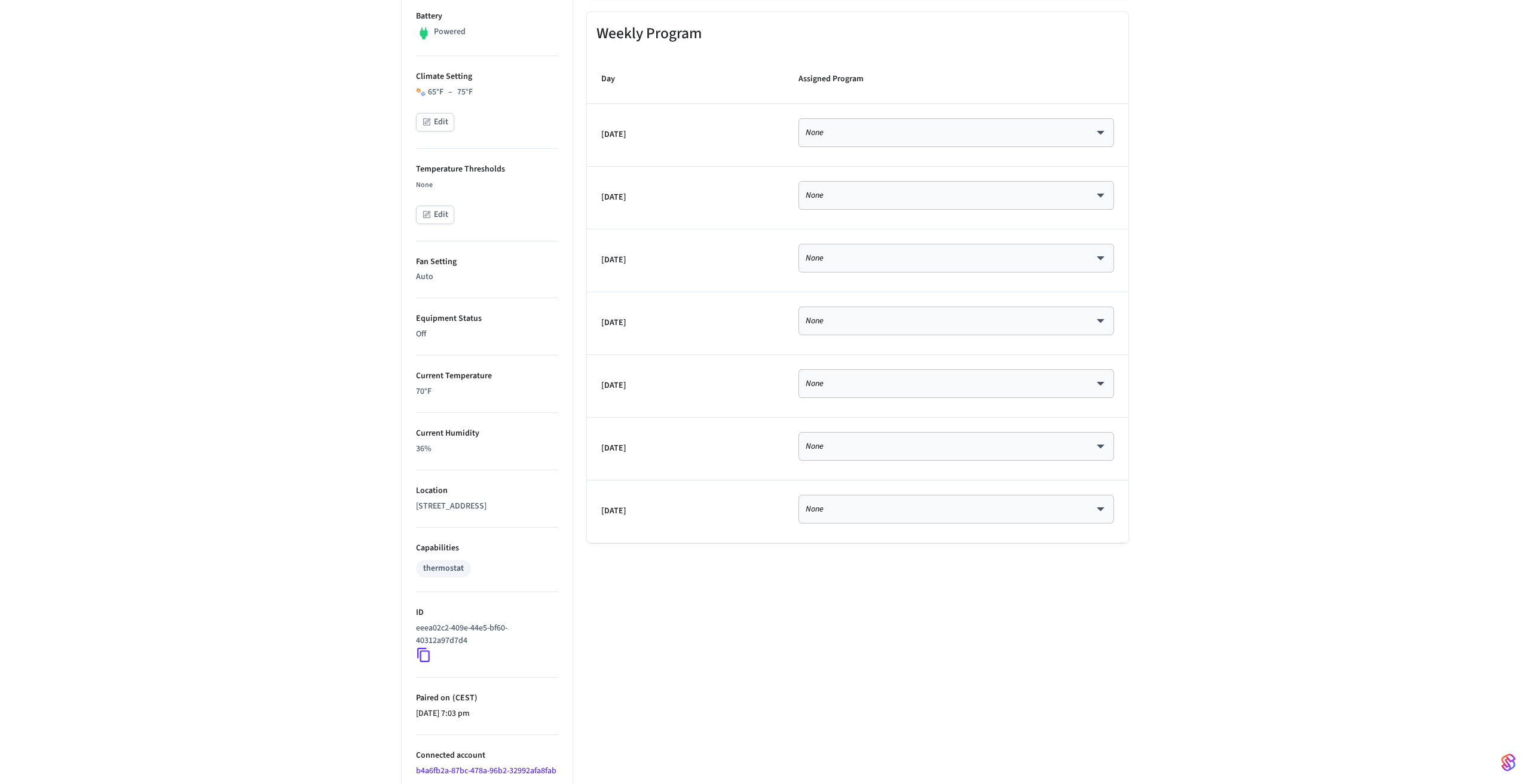
scroll to position [0, 0]
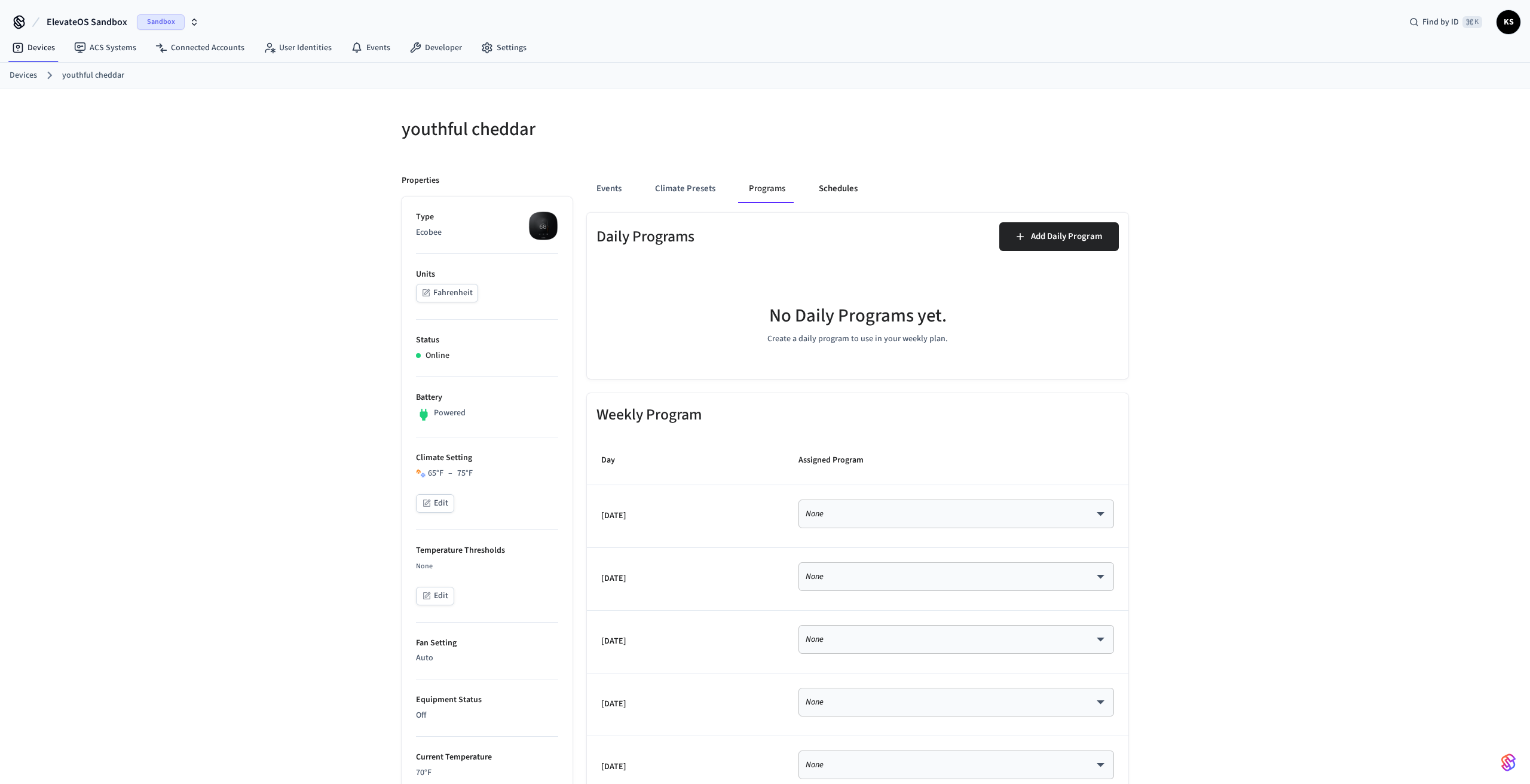
click at [832, 192] on button "Schedules" at bounding box center [838, 188] width 58 height 28
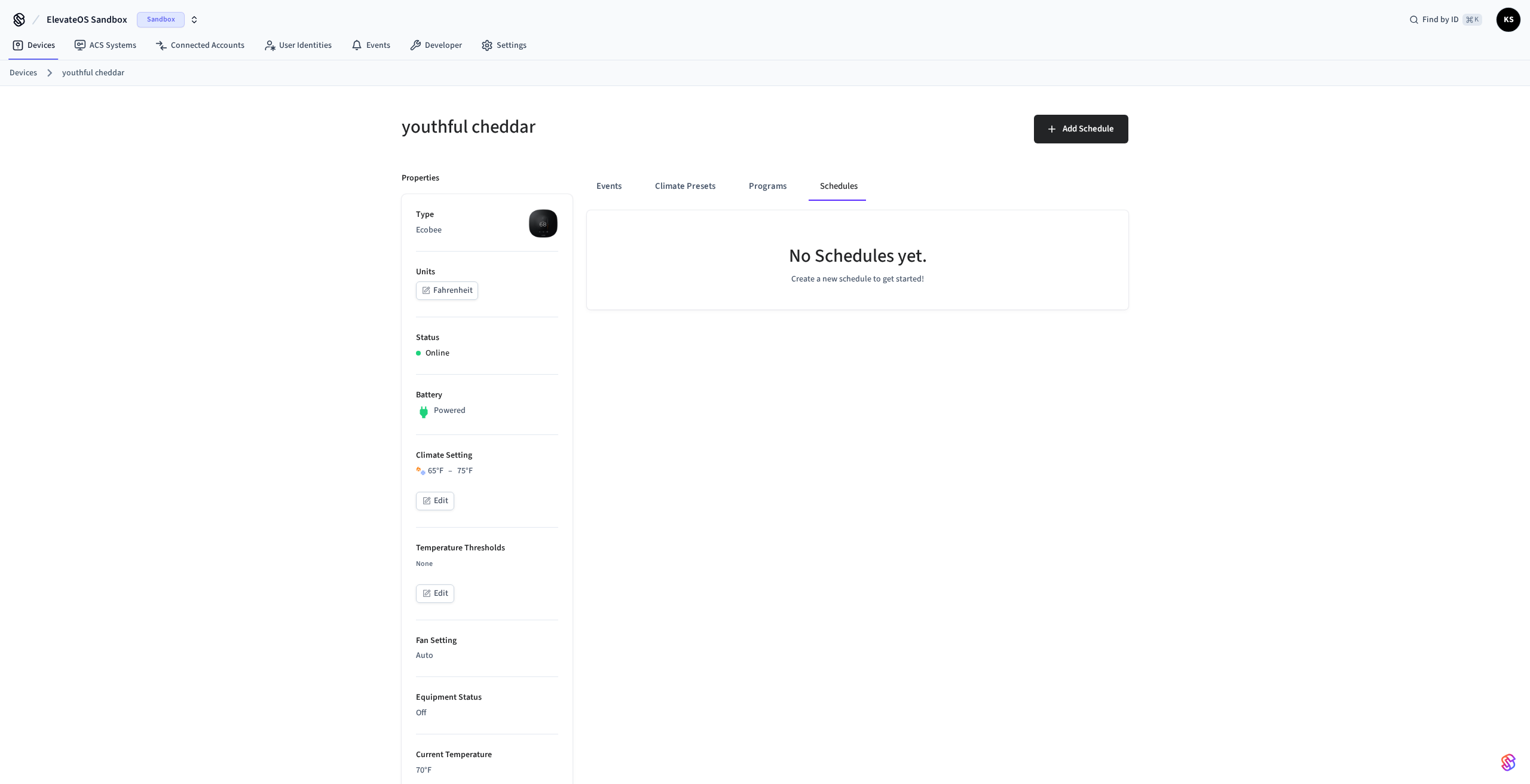
scroll to position [7, 0]
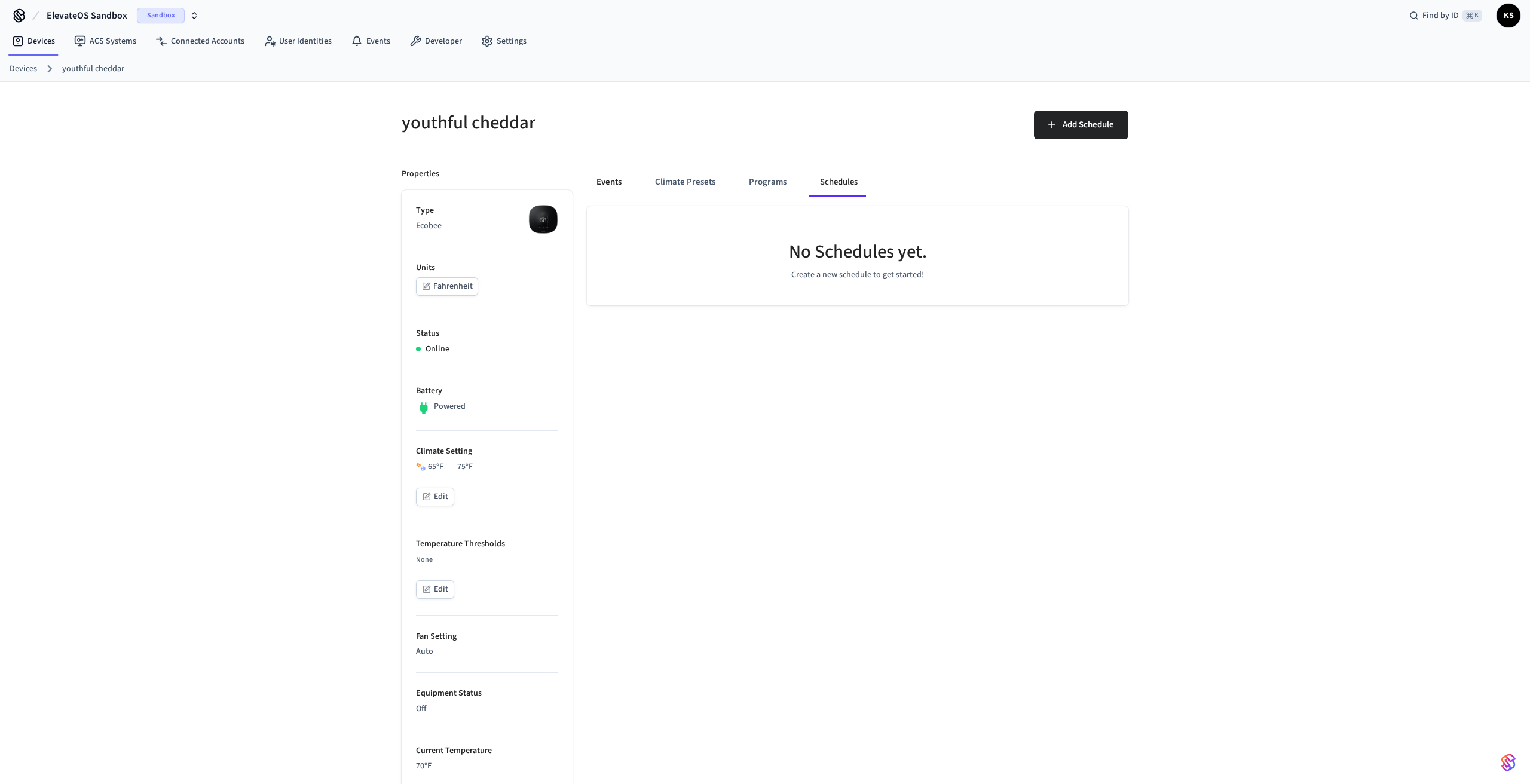
click at [609, 186] on button "Events" at bounding box center [608, 182] width 44 height 28
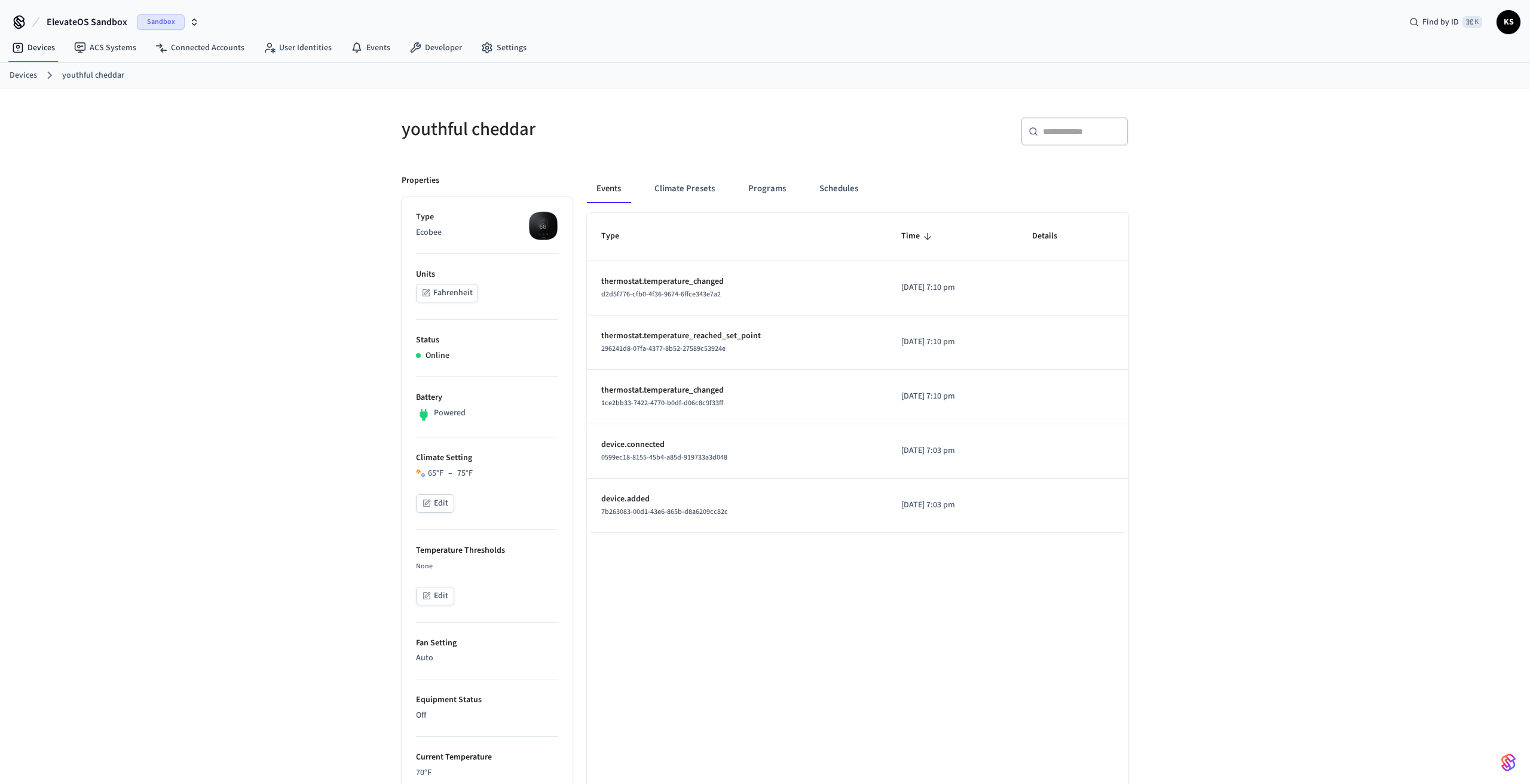
scroll to position [12, 0]
